Goal: Task Accomplishment & Management: Manage account settings

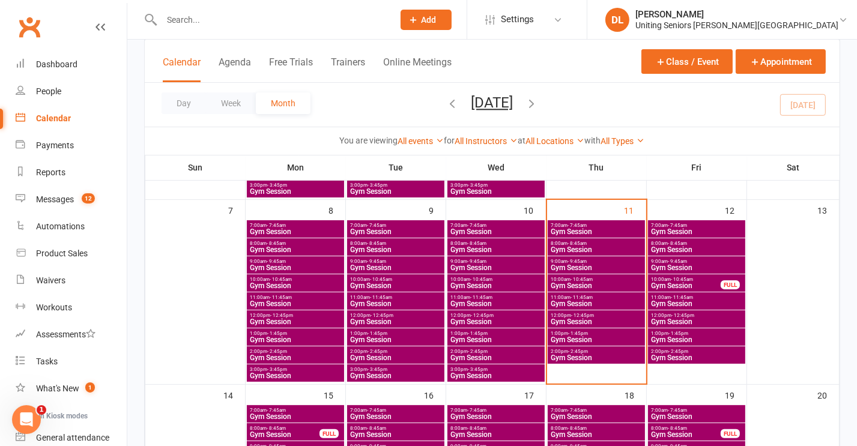
click at [591, 287] on span "Gym Session" at bounding box center [596, 285] width 92 height 7
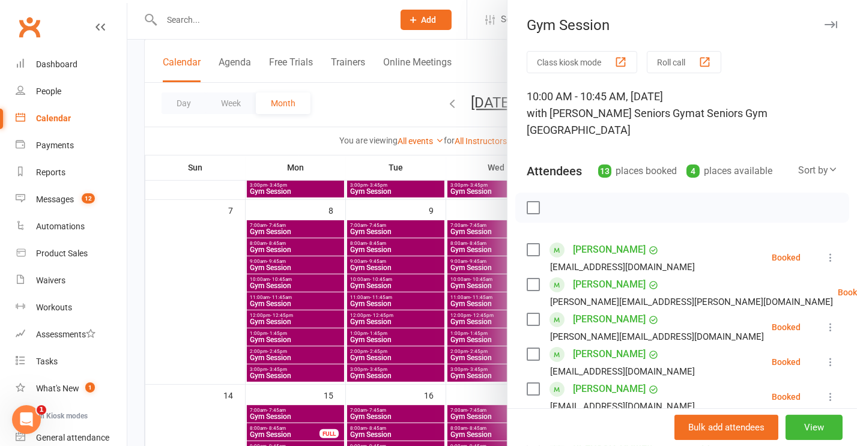
click at [445, 267] on div at bounding box center [491, 223] width 729 height 446
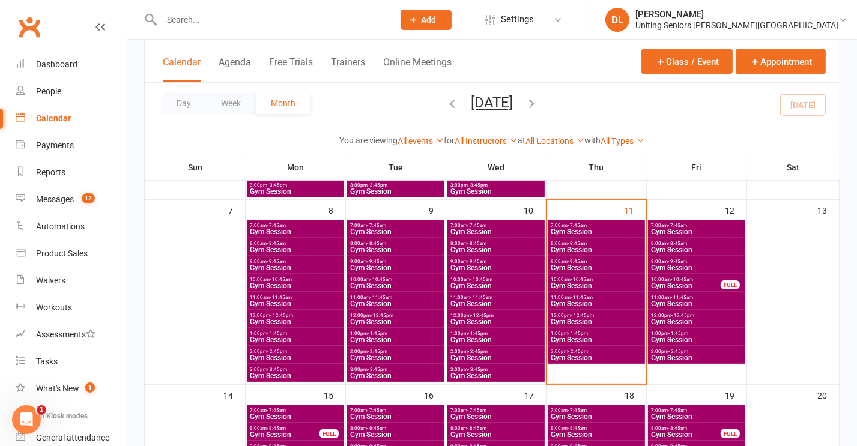
click at [596, 263] on span "9:00am - 9:45am" at bounding box center [596, 261] width 92 height 5
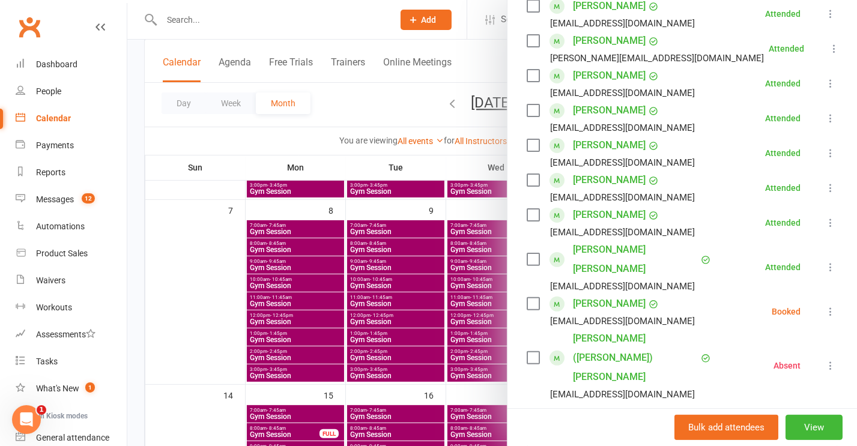
scroll to position [300, 0]
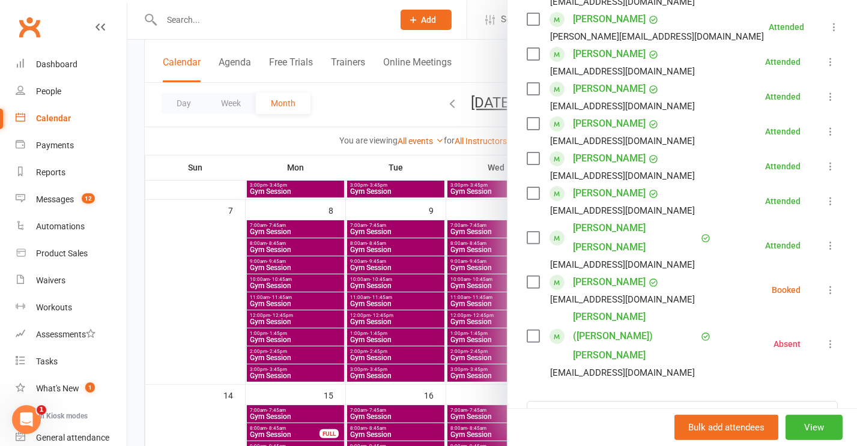
click at [294, 11] on div at bounding box center [491, 223] width 729 height 446
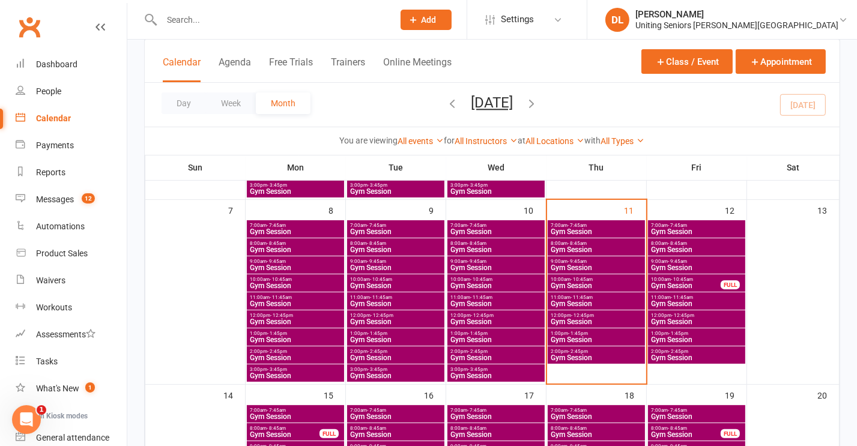
click at [293, 16] on div at bounding box center [491, 223] width 729 height 446
click at [293, 19] on input "text" at bounding box center [271, 19] width 227 height 17
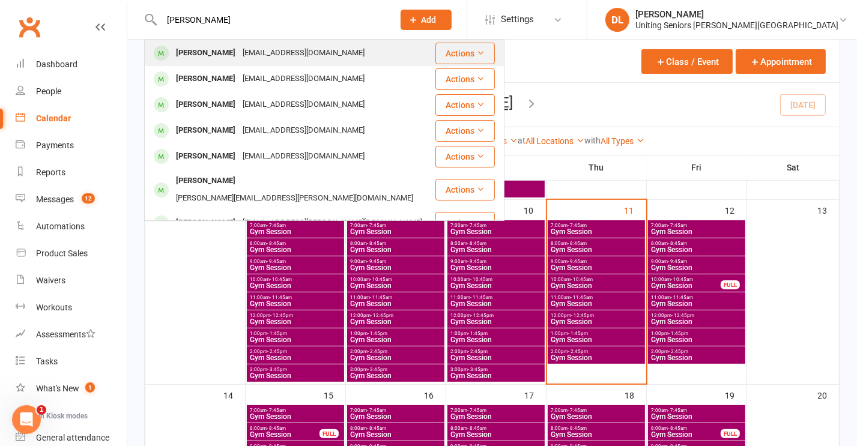
type input "sue whyt"
click at [264, 49] on div "suewhyte80@bigpond.com" at bounding box center [303, 52] width 129 height 17
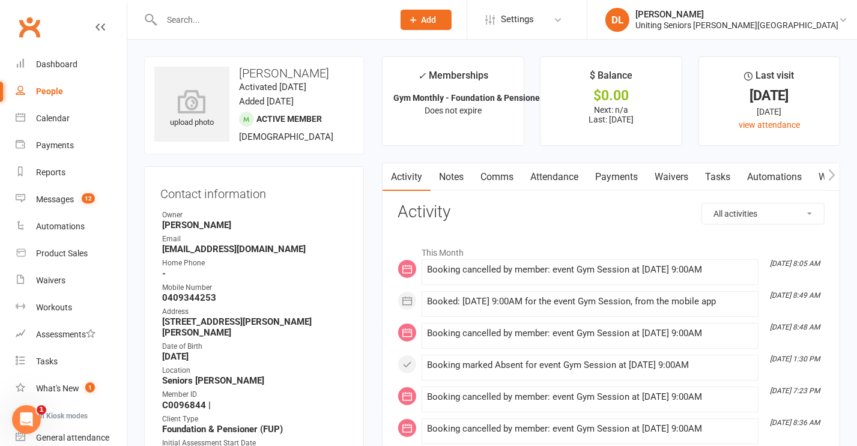
click at [555, 185] on link "Attendance" at bounding box center [554, 177] width 65 height 28
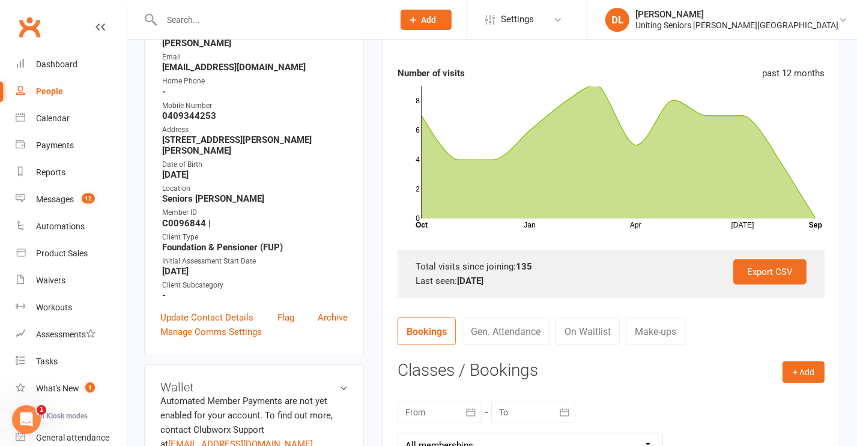
scroll to position [180, 0]
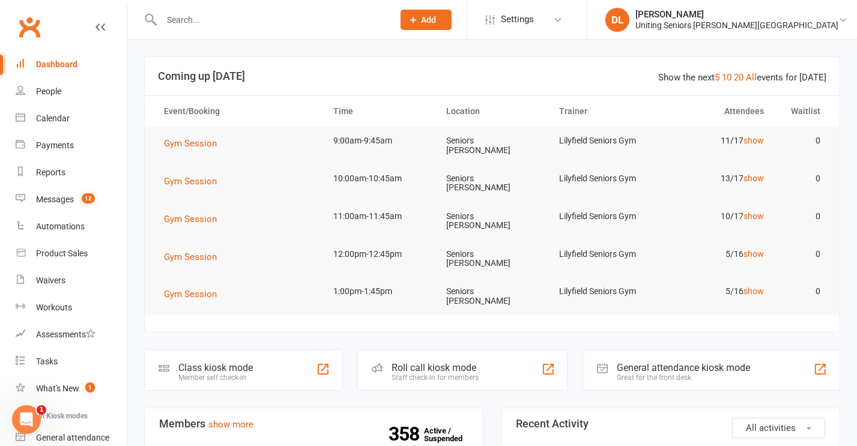
click at [202, 153] on td "Gym Session" at bounding box center [237, 144] width 169 height 34
click at [198, 142] on span "Gym Session" at bounding box center [190, 143] width 53 height 11
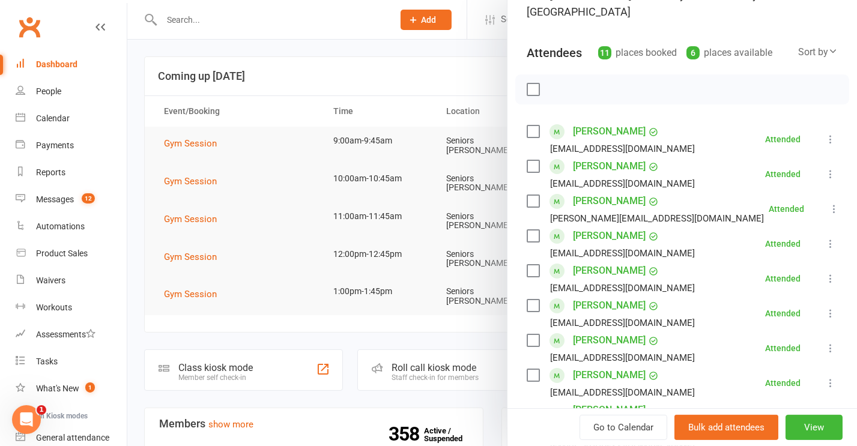
scroll to position [240, 0]
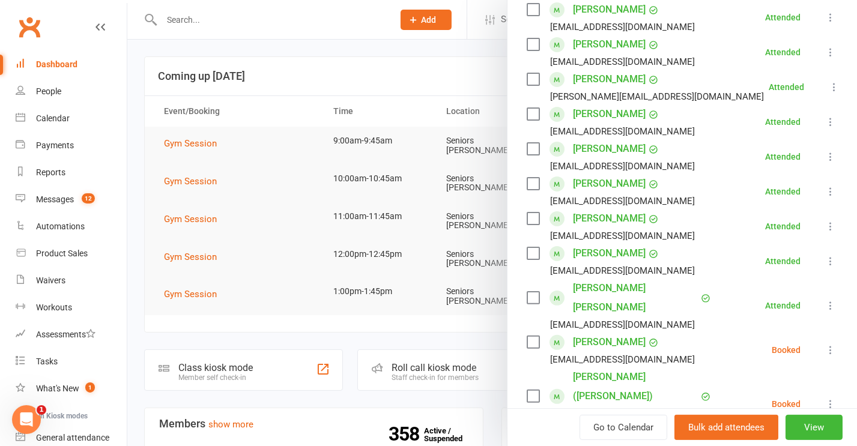
click at [824, 398] on icon at bounding box center [830, 404] width 12 height 12
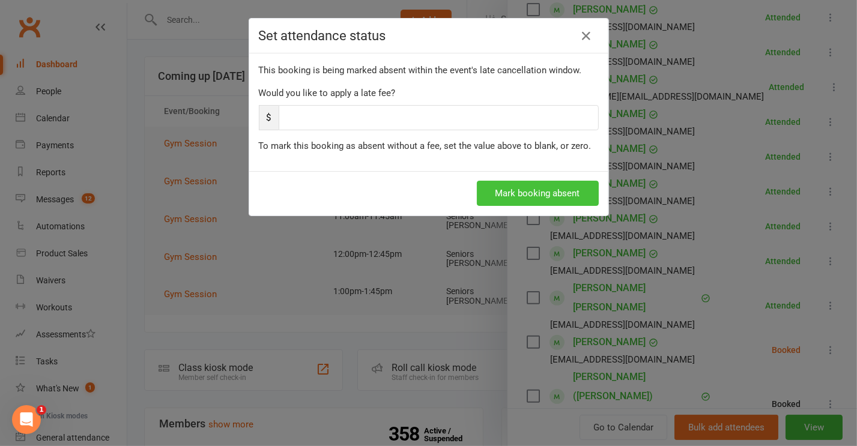
click at [540, 185] on button "Mark booking absent" at bounding box center [538, 193] width 122 height 25
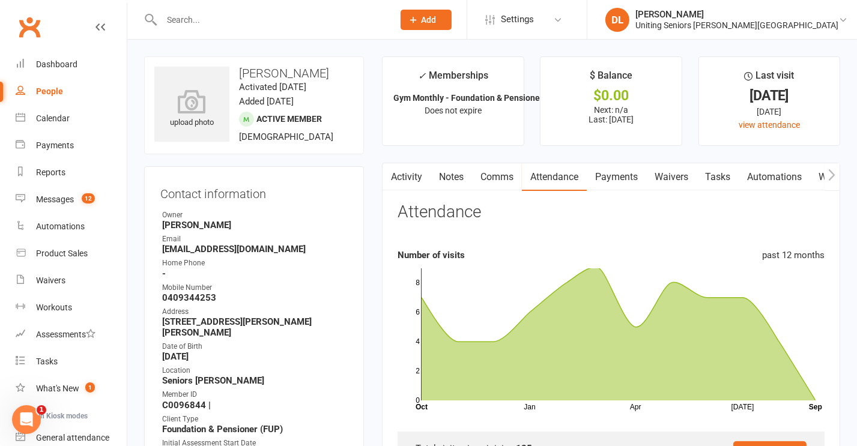
click at [220, 20] on input "text" at bounding box center [271, 19] width 227 height 17
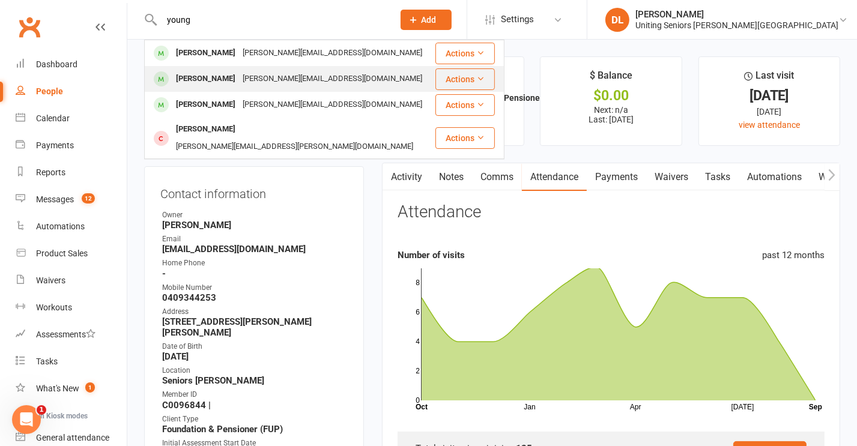
type input "young"
click at [245, 73] on div "[PERSON_NAME][EMAIL_ADDRESS][DOMAIN_NAME]" at bounding box center [332, 78] width 187 height 17
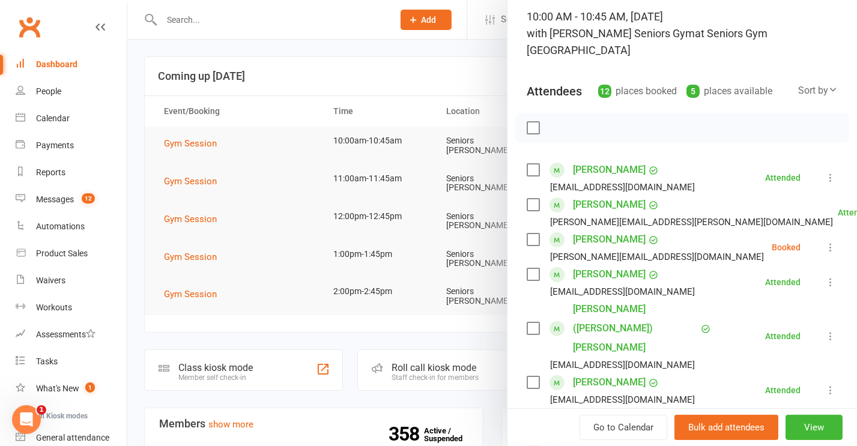
scroll to position [60, 0]
